Goal: Task Accomplishment & Management: Complete application form

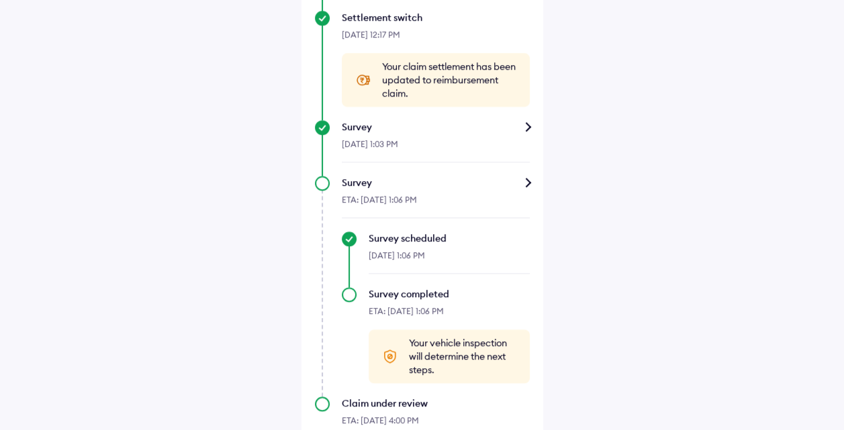
scroll to position [716, 0]
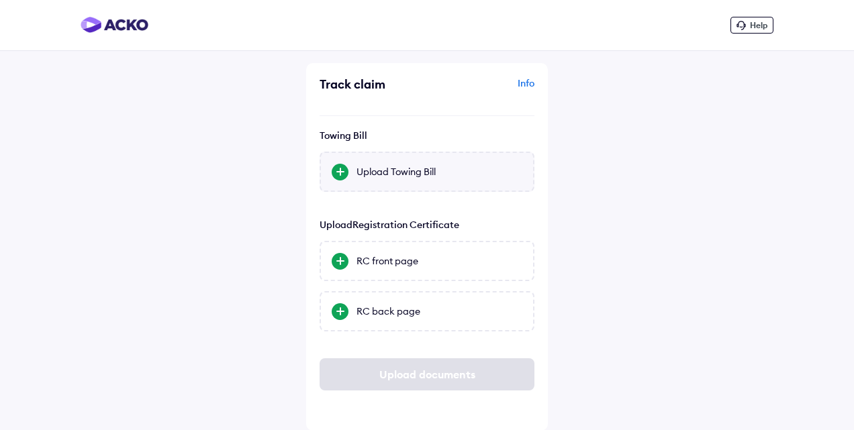
click at [448, 184] on div "Upload Towing Bill" at bounding box center [427, 172] width 215 height 40
click at [0, 0] on input "Upload Towing Bill" at bounding box center [0, 0] width 0 height 0
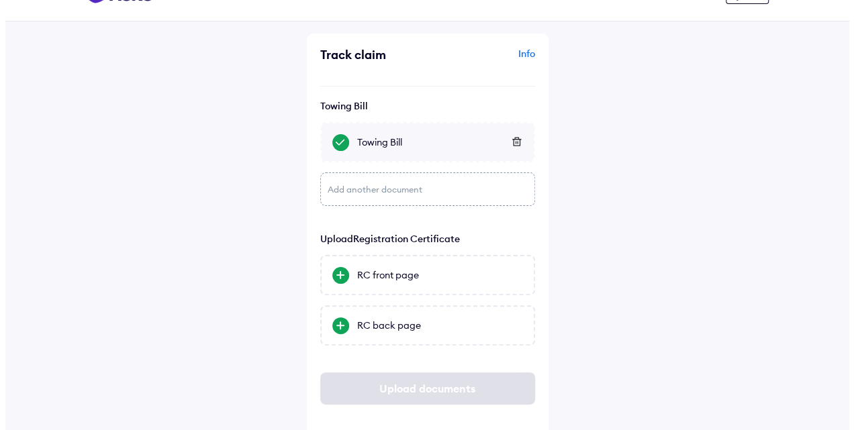
scroll to position [44, 0]
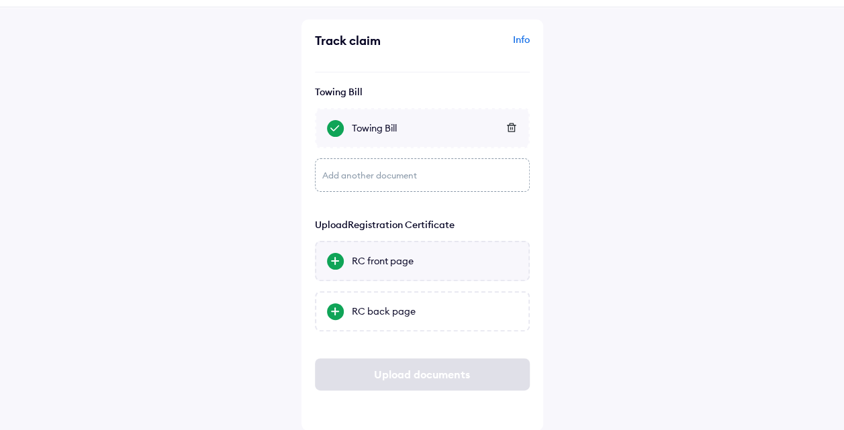
click at [347, 262] on div "RC front page" at bounding box center [422, 261] width 215 height 40
click at [0, 0] on input "RC front page" at bounding box center [0, 0] width 0 height 0
click at [338, 312] on div at bounding box center [335, 312] width 17 height 17
click at [0, 0] on input "RC back page" at bounding box center [0, 0] width 0 height 0
click at [515, 256] on icon at bounding box center [511, 260] width 10 height 9
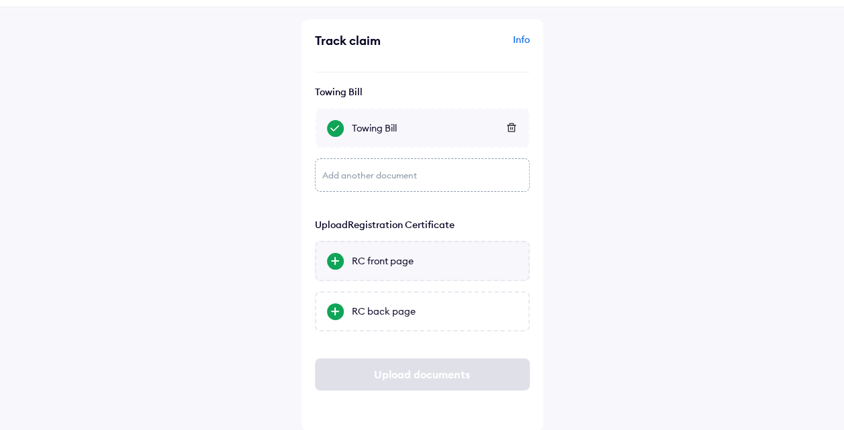
click at [410, 257] on div "RC front page" at bounding box center [435, 261] width 166 height 13
click at [0, 0] on input "RC front page" at bounding box center [0, 0] width 0 height 0
click at [431, 307] on div "RC back page" at bounding box center [435, 311] width 166 height 13
click at [0, 0] on input "RC back page" at bounding box center [0, 0] width 0 height 0
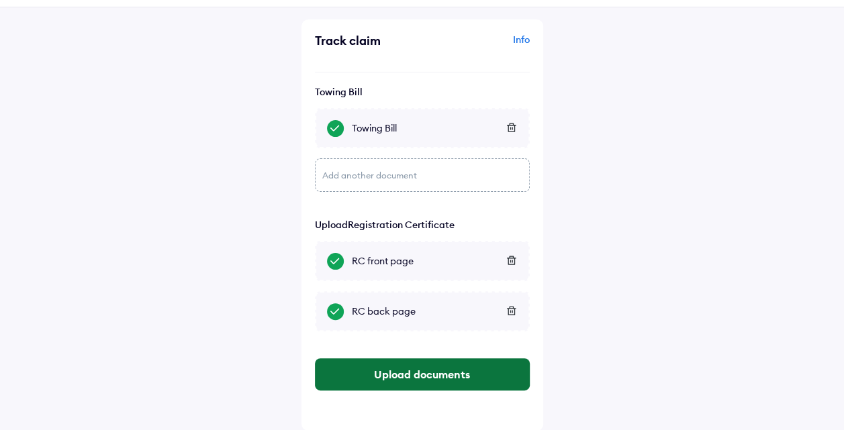
click at [424, 369] on button "Upload documents" at bounding box center [422, 375] width 215 height 32
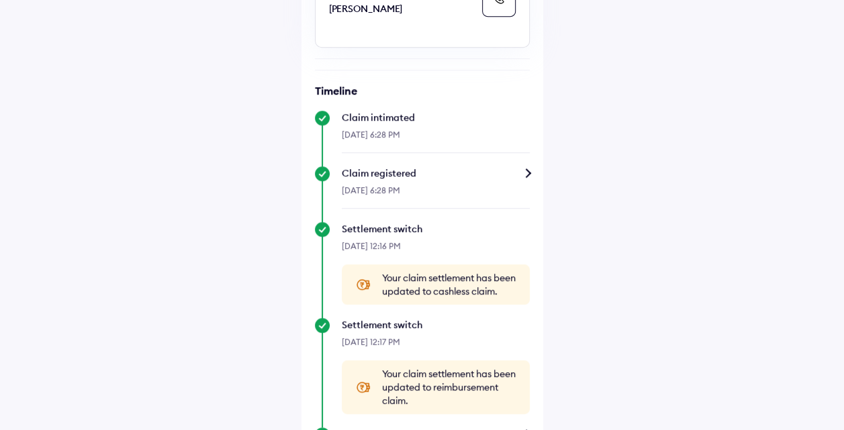
scroll to position [58, 0]
